Goal: Task Accomplishment & Management: Manage account settings

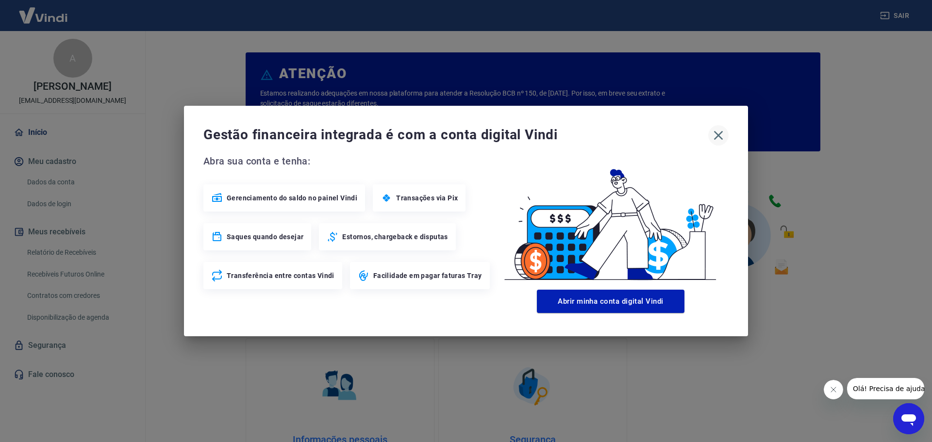
click at [718, 133] on icon "button" at bounding box center [719, 136] width 16 height 16
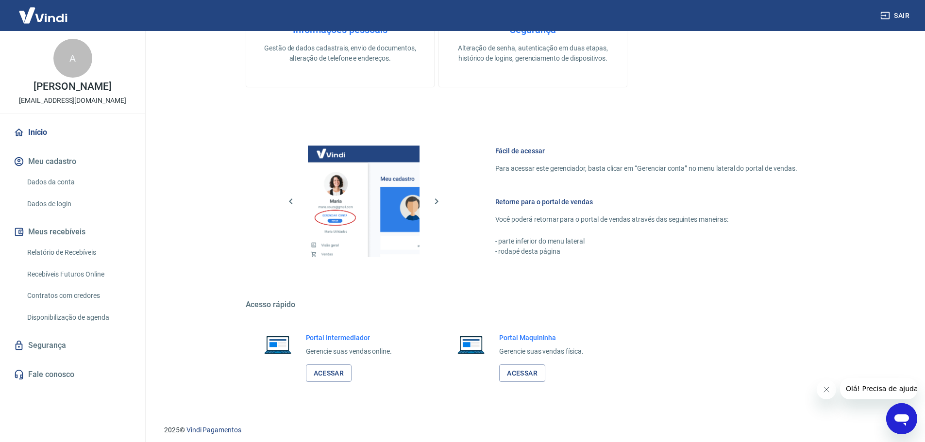
scroll to position [415, 0]
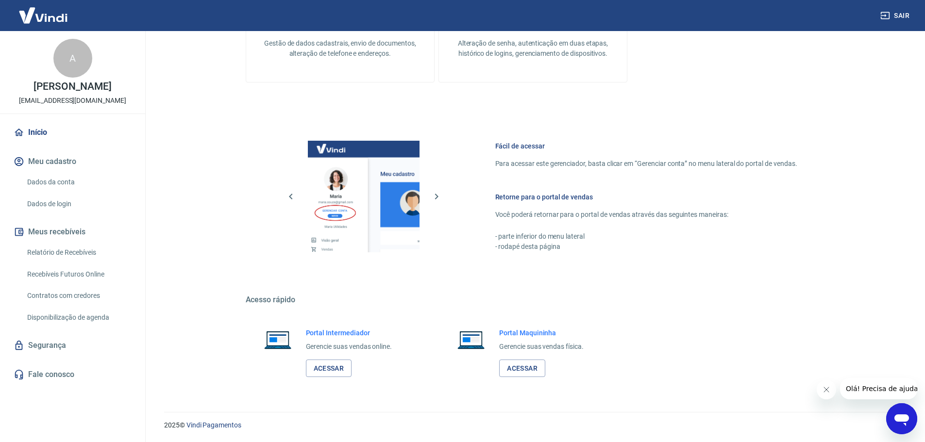
click at [71, 248] on link "Relatório de Recebíveis" at bounding box center [78, 253] width 110 height 20
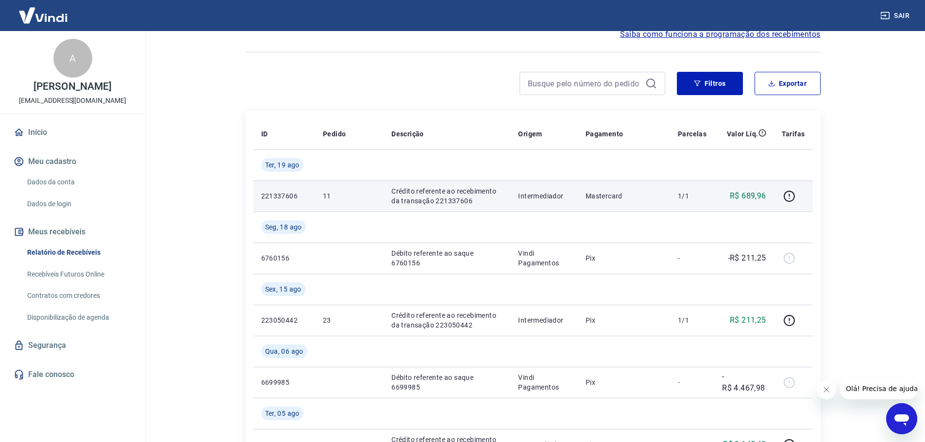
scroll to position [49, 0]
